Goal: Transaction & Acquisition: Obtain resource

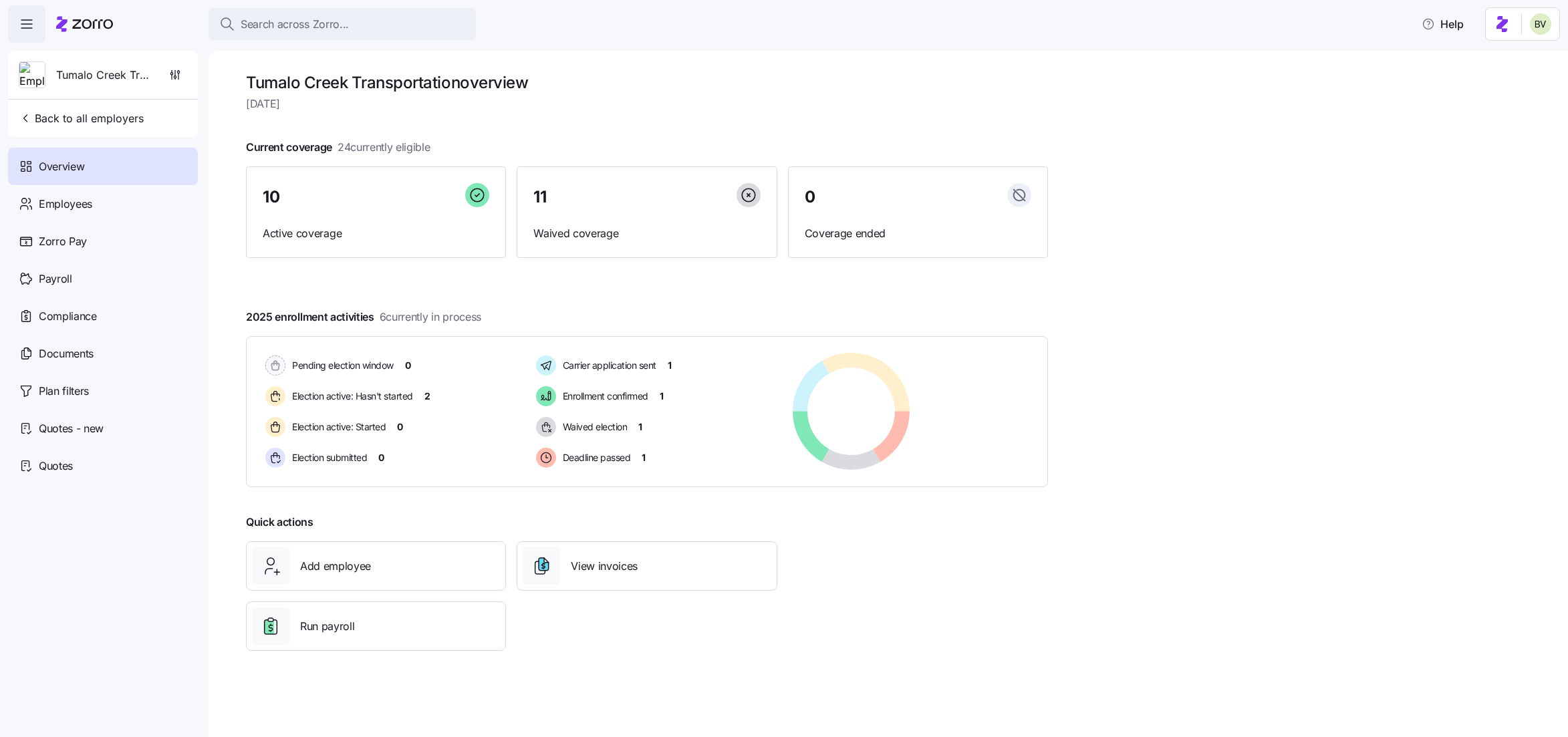
click at [272, 28] on span "Search across Zorro..." at bounding box center [294, 24] width 108 height 17
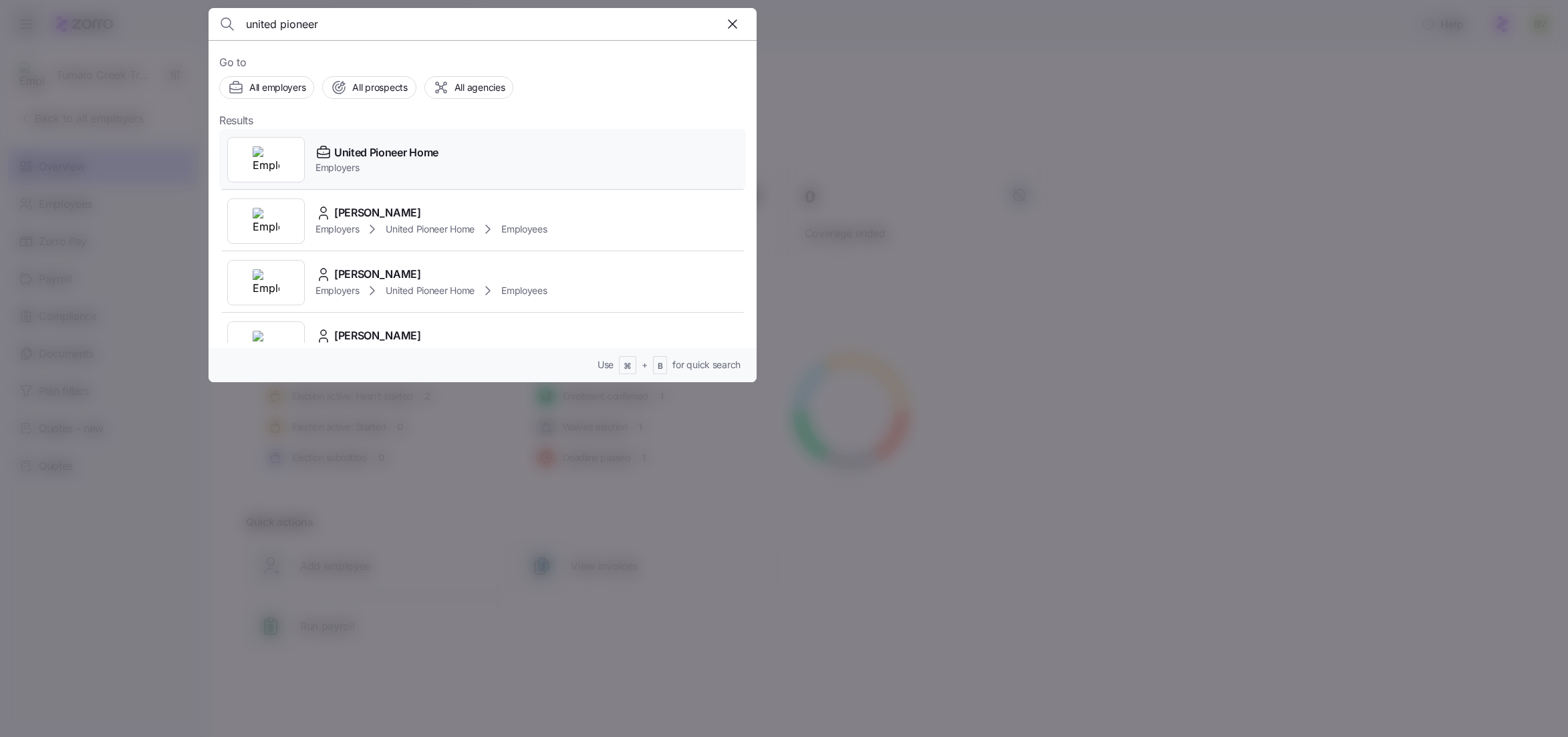
type input "united pioneer"
click at [244, 164] on div at bounding box center [265, 159] width 77 height 45
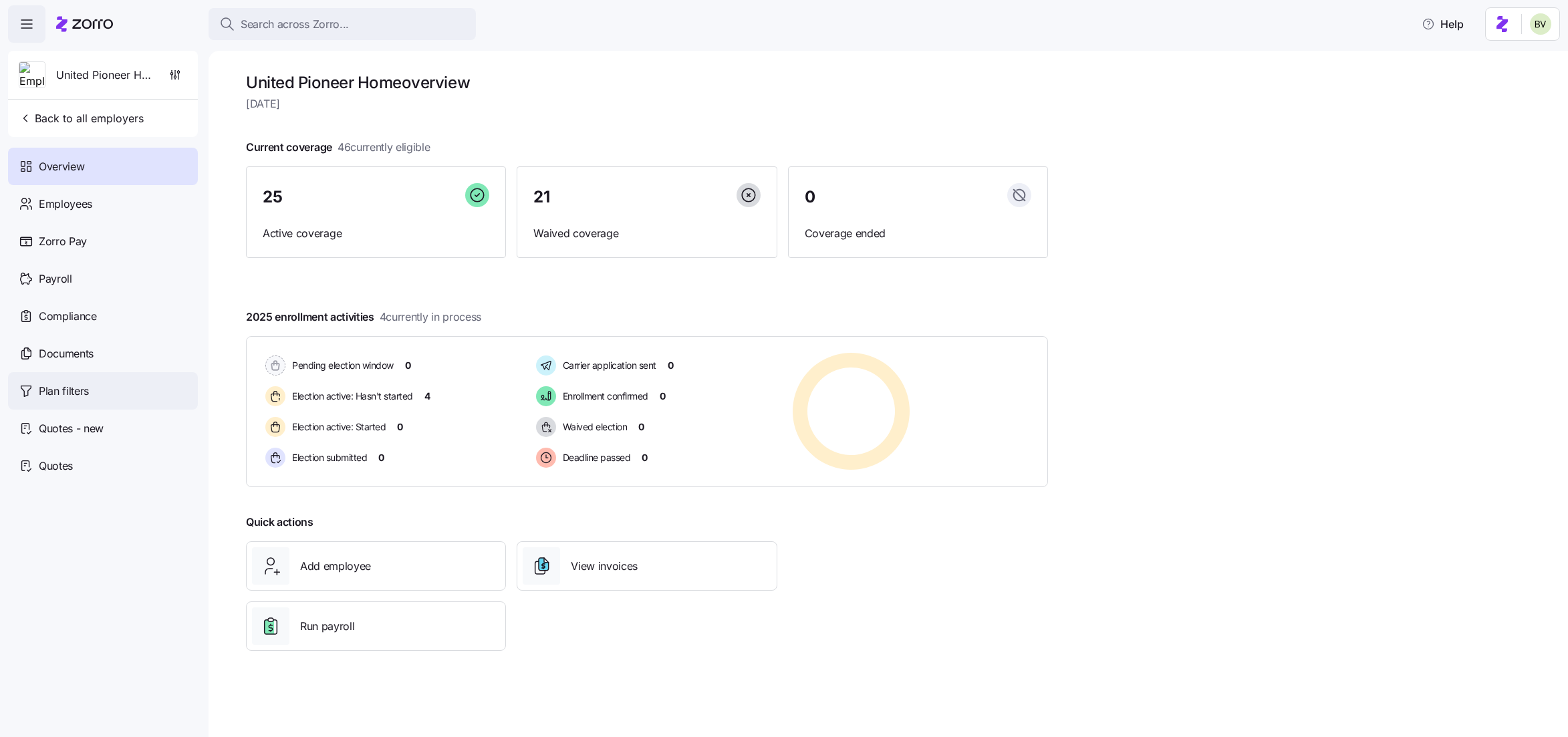
click at [65, 387] on span "Plan filters" at bounding box center [64, 391] width 50 height 17
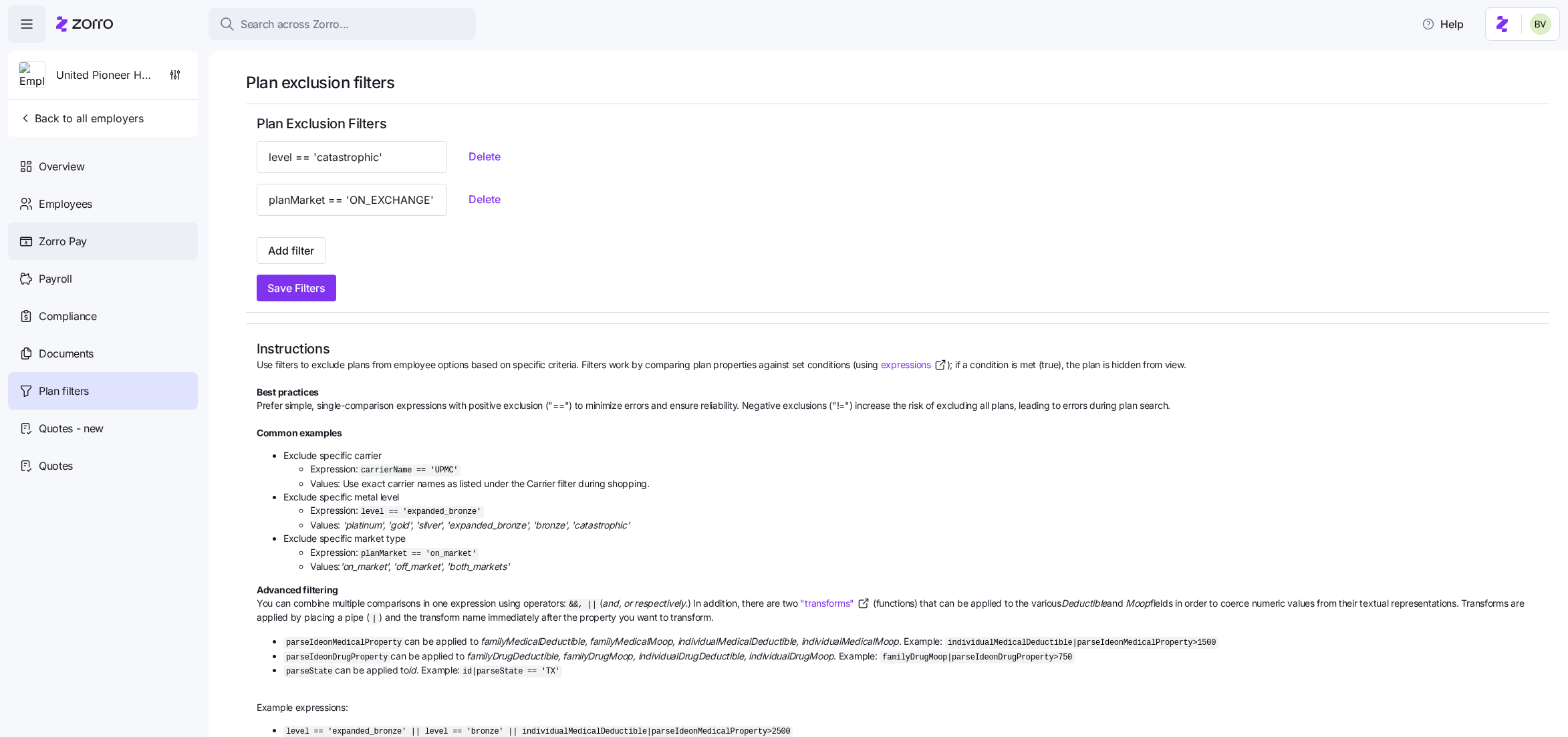
click at [73, 248] on span "Zorro Pay" at bounding box center [63, 241] width 48 height 17
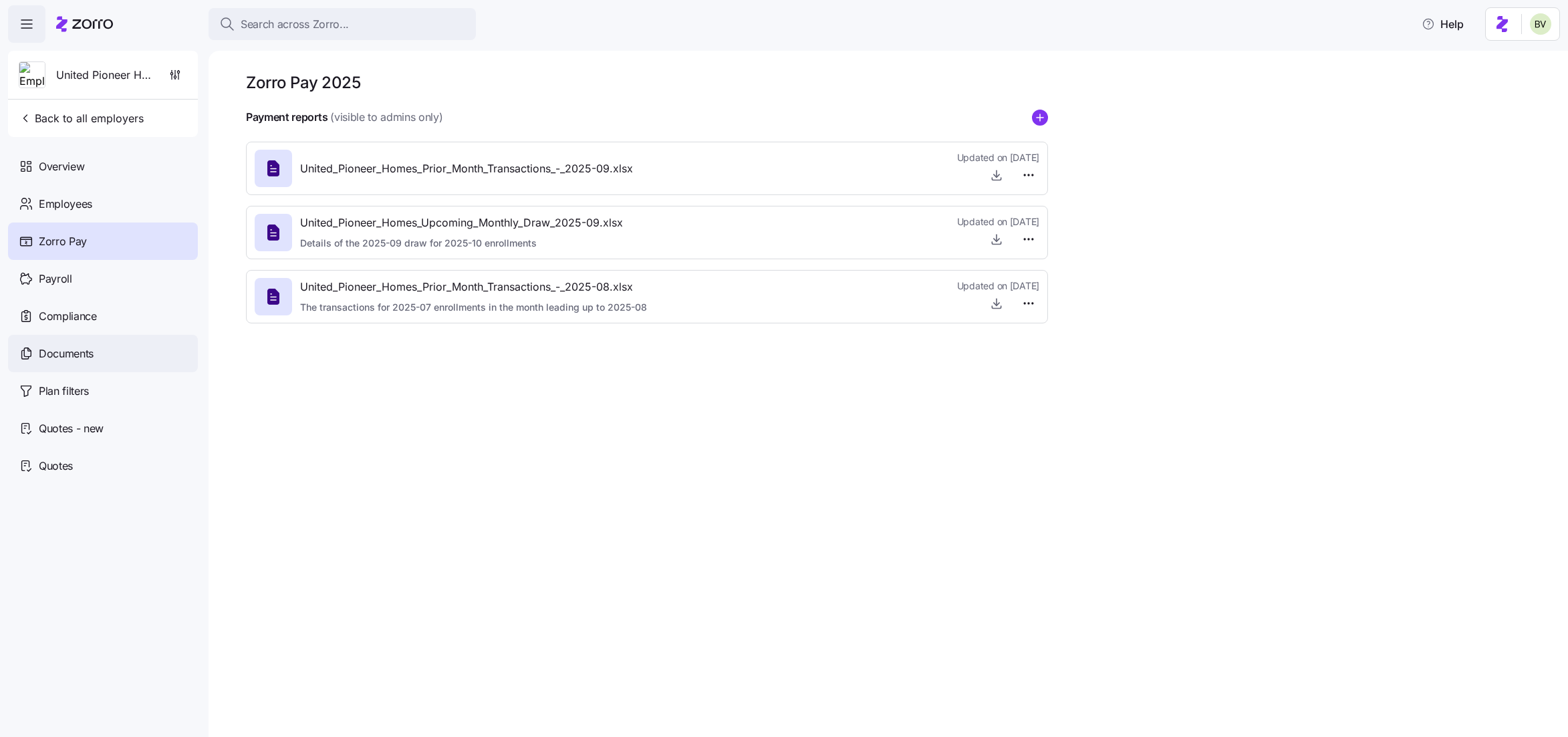
click at [77, 353] on span "Documents" at bounding box center [65, 354] width 54 height 17
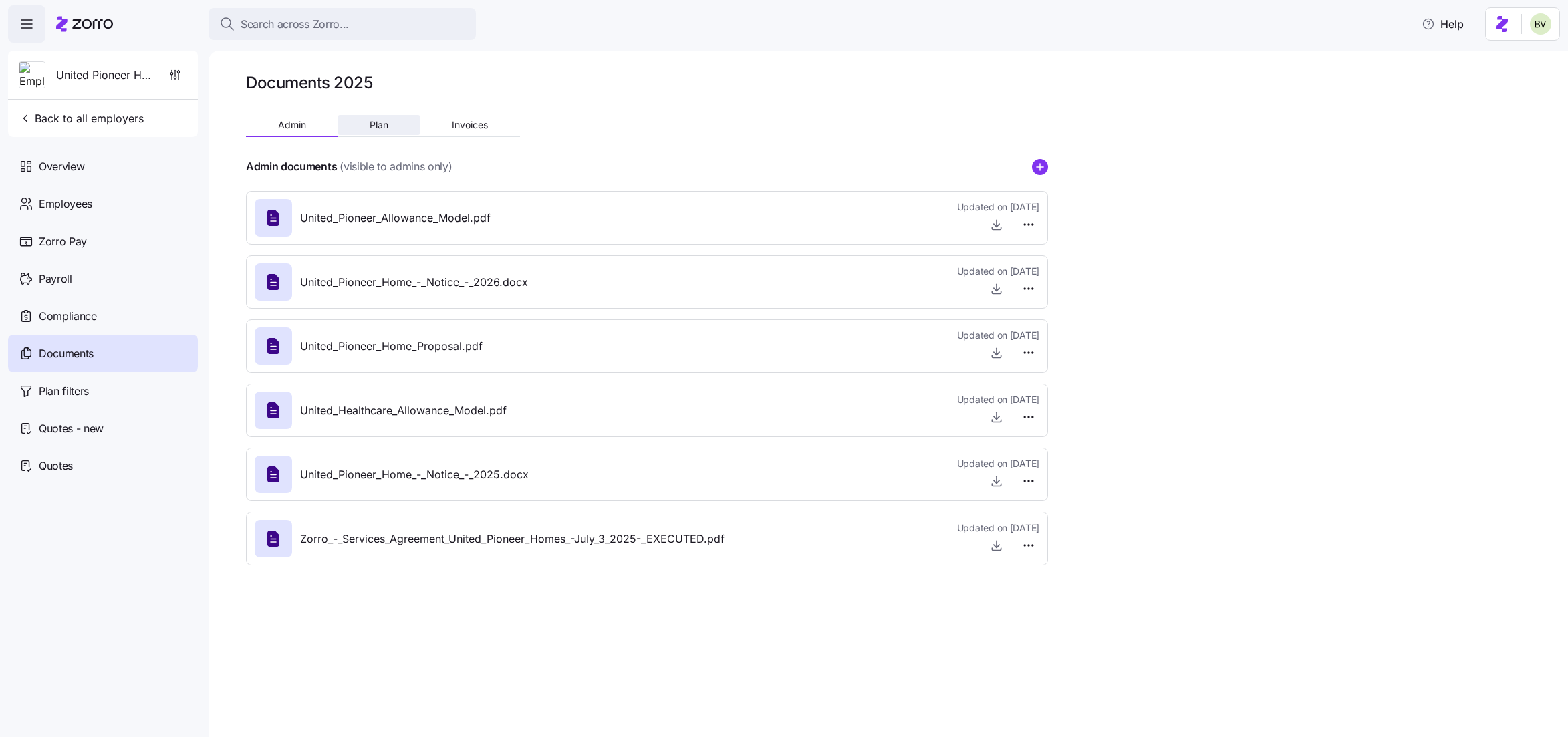
click at [376, 133] on button "Plan" at bounding box center [378, 125] width 82 height 20
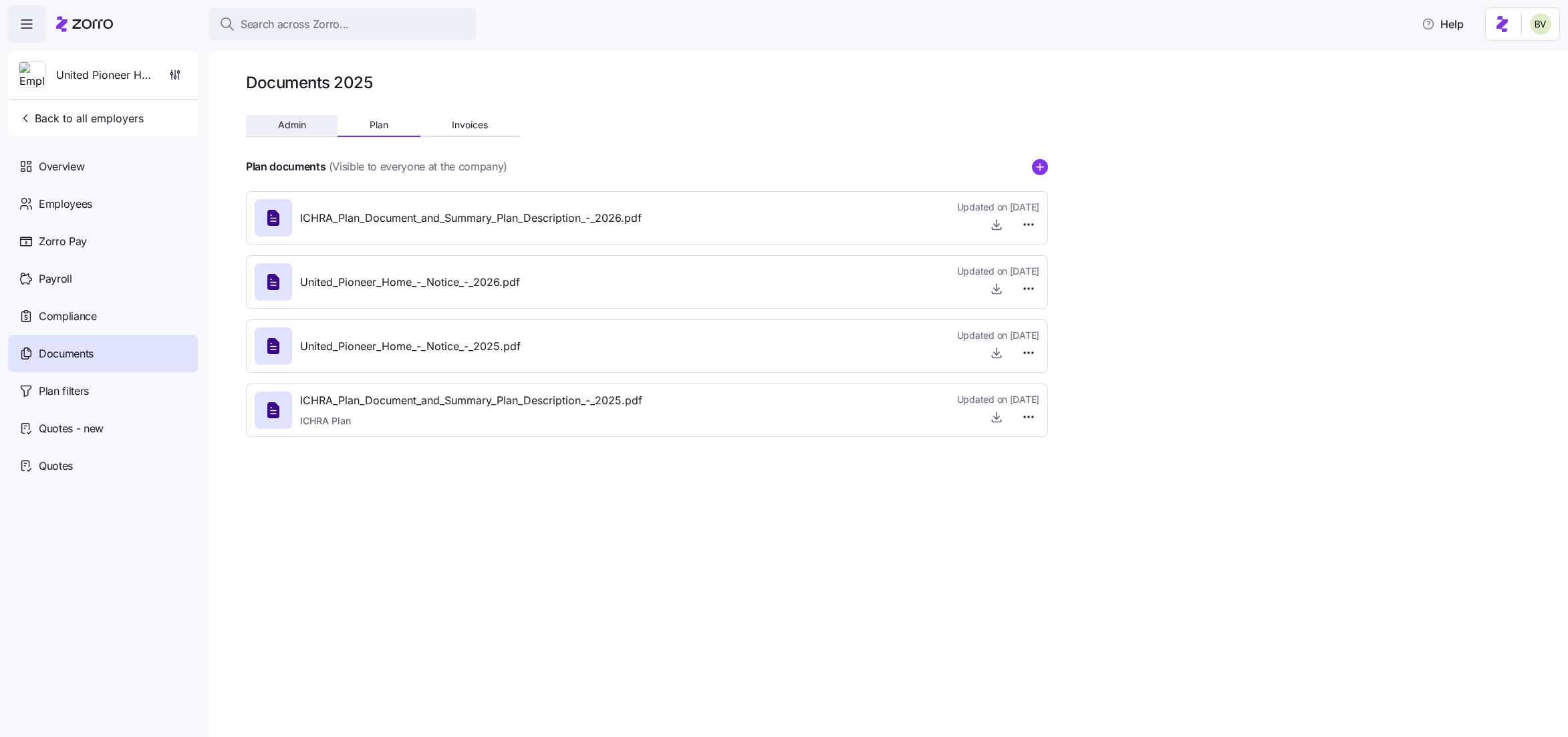
click at [269, 125] on button "Admin" at bounding box center [291, 125] width 91 height 20
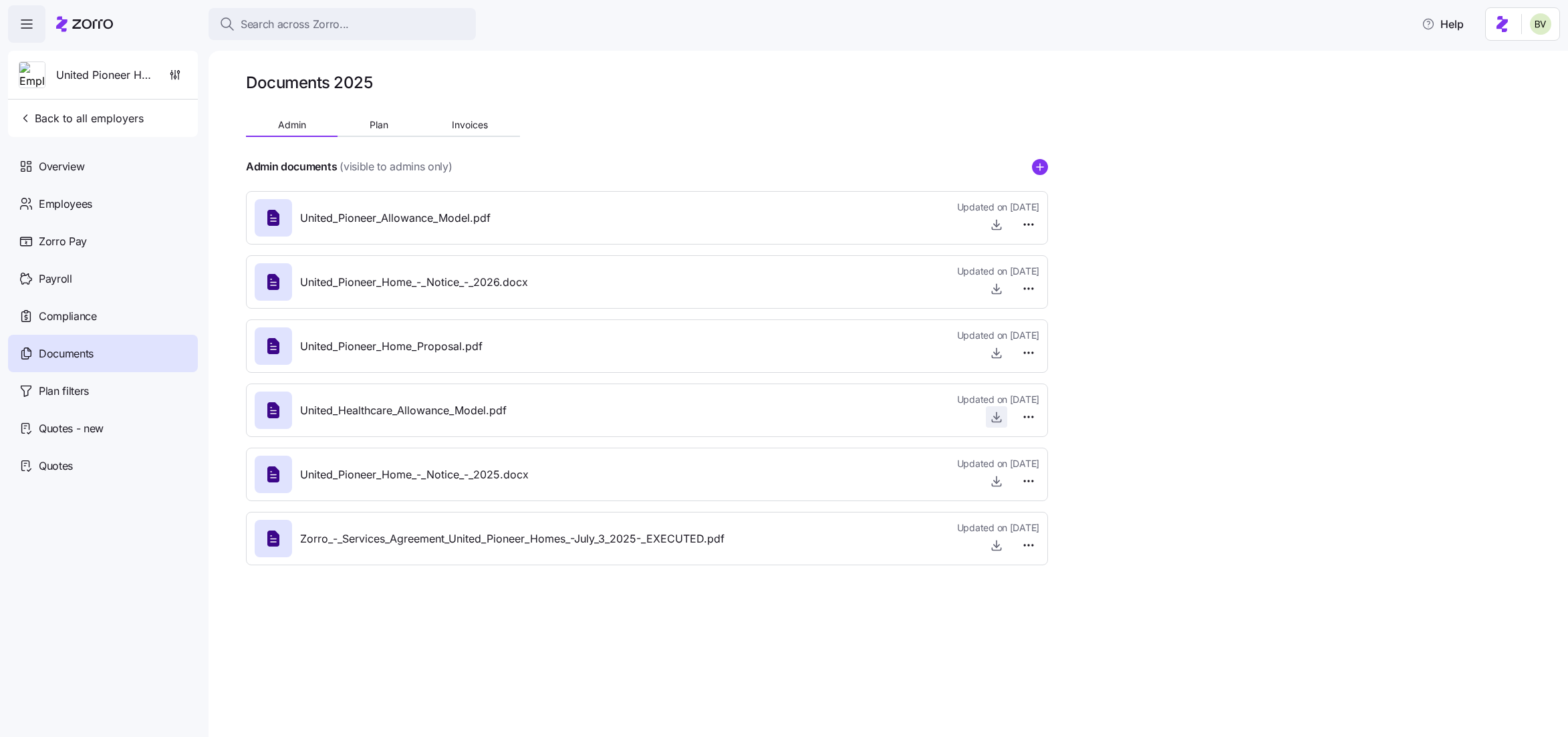
click at [997, 419] on icon "button" at bounding box center [996, 416] width 13 height 13
